Goal: Task Accomplishment & Management: Manage account settings

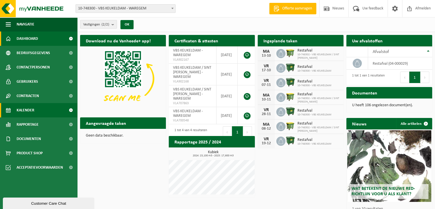
click at [22, 108] on span "Kalender" at bounding box center [26, 110] width 18 height 14
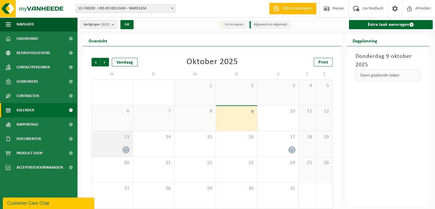
click at [120, 144] on div "13" at bounding box center [112, 143] width 41 height 25
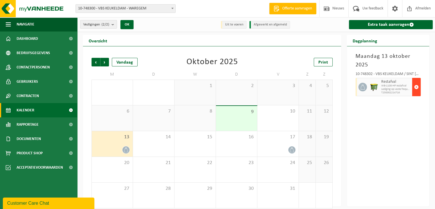
click at [417, 85] on span "button" at bounding box center [416, 86] width 5 height 11
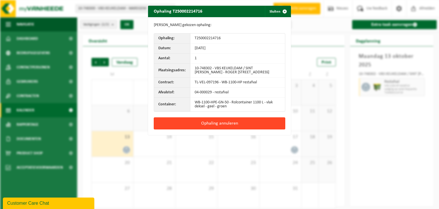
click at [219, 124] on button "Ophaling annuleren" at bounding box center [220, 123] width 132 height 12
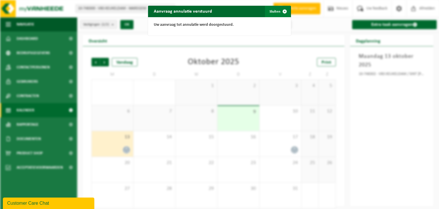
click at [283, 10] on span "button" at bounding box center [284, 11] width 11 height 11
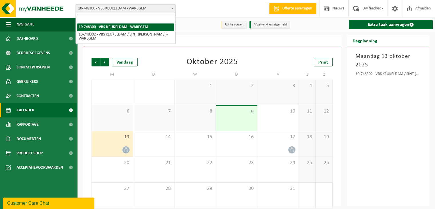
click at [113, 7] on span "10-748300 - VBS KEUKELDAM - WAREGEM" at bounding box center [126, 9] width 100 height 8
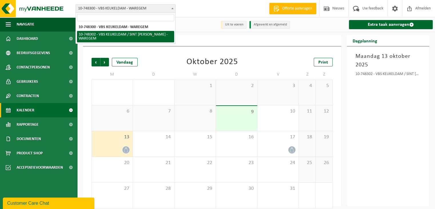
select select "23410"
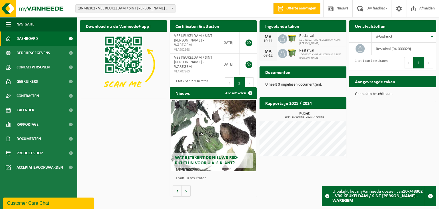
click at [173, 9] on span at bounding box center [173, 8] width 6 height 7
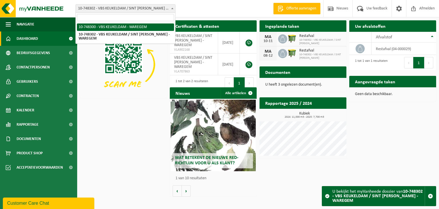
select select "23409"
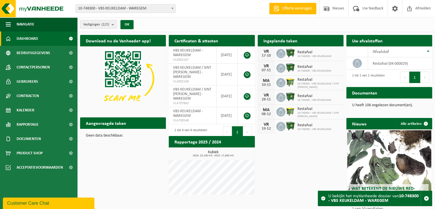
click at [291, 52] on img at bounding box center [290, 53] width 10 height 10
click at [258, 54] on div "VR 17-10" at bounding box center [266, 53] width 17 height 14
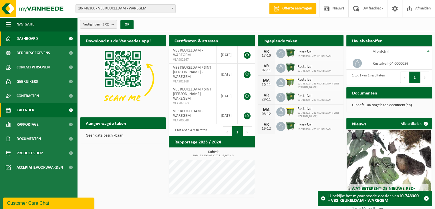
click at [29, 109] on span "Kalender" at bounding box center [26, 110] width 18 height 14
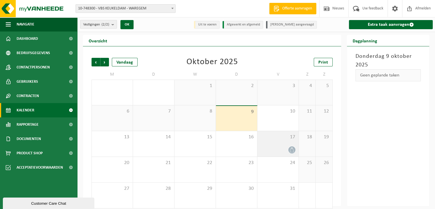
click at [291, 148] on icon at bounding box center [291, 149] width 5 height 5
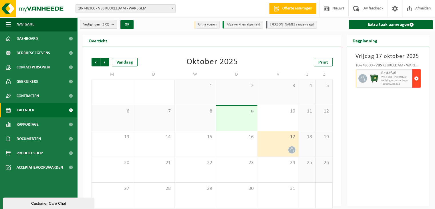
click at [415, 78] on span "button" at bounding box center [416, 78] width 5 height 11
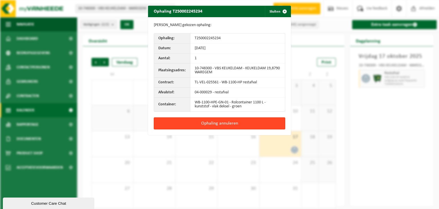
click at [238, 122] on button "Ophaling annuleren" at bounding box center [220, 123] width 132 height 12
